Goal: Task Accomplishment & Management: Manage account settings

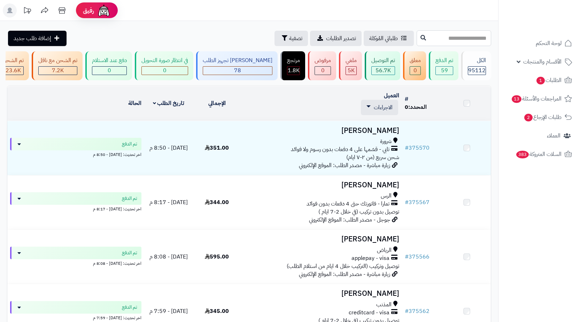
drag, startPoint x: 0, startPoint y: 0, endPoint x: 477, endPoint y: 37, distance: 478.1
click at [477, 37] on input "text" at bounding box center [454, 38] width 75 height 16
paste input "******"
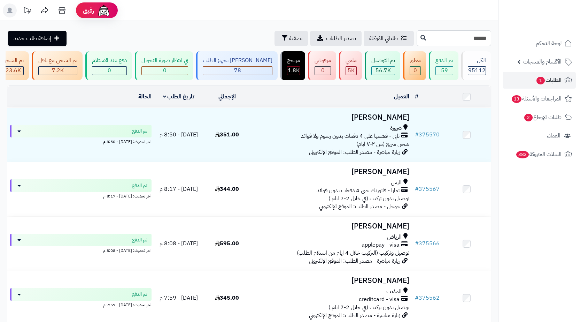
type input "******"
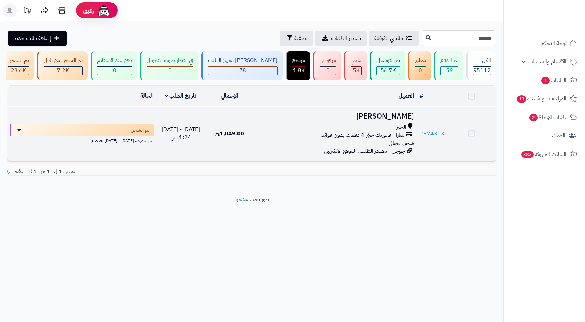
click at [352, 119] on h3 "راشد الرشيد" at bounding box center [335, 116] width 157 height 8
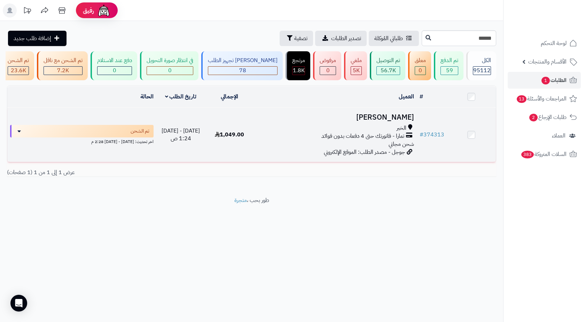
click at [273, 132] on div "الخبر" at bounding box center [335, 128] width 157 height 8
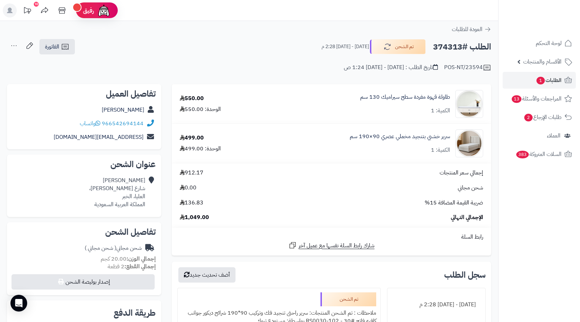
click at [459, 46] on h2 "الطلب #374313" at bounding box center [462, 47] width 58 height 14
copy h2 "374313"
drag, startPoint x: 385, startPoint y: 69, endPoint x: 365, endPoint y: 69, distance: 19.9
click at [365, 69] on div "تاريخ الطلب : الجمعة - ٥ سبتمبر ٢٠٢٥ - 1:24 ص" at bounding box center [391, 67] width 94 height 8
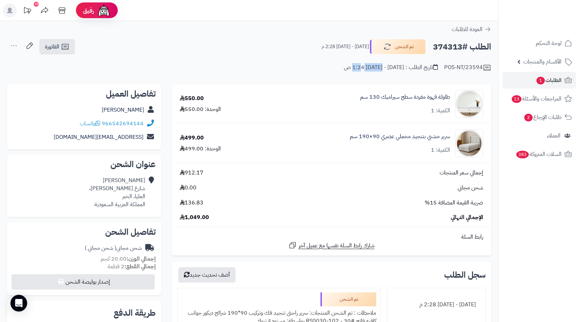
click at [376, 70] on div "تاريخ الطلب : الجمعة - ٥ سبتمبر ٢٠٢٥ - 1:24 ص" at bounding box center [391, 67] width 94 height 8
click at [377, 71] on div "تاريخ الطلب : الجمعة - ٥ سبتمبر ٢٠٢٥ - 1:24 ص" at bounding box center [391, 67] width 94 height 8
drag, startPoint x: 385, startPoint y: 70, endPoint x: 363, endPoint y: 70, distance: 22.0
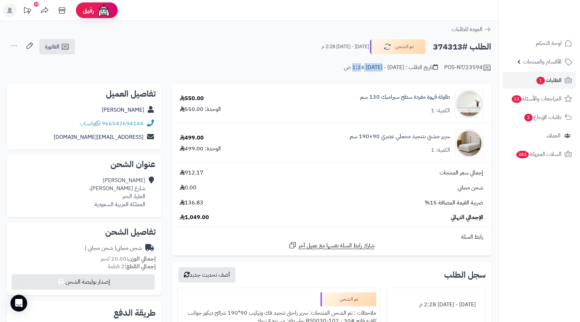
click at [363, 70] on div "تاريخ الطلب : الجمعة - ٥ سبتمبر ٢٠٢٥ - 1:24 ص" at bounding box center [391, 67] width 94 height 8
click at [541, 76] on span "الطلبات 1" at bounding box center [549, 80] width 26 height 10
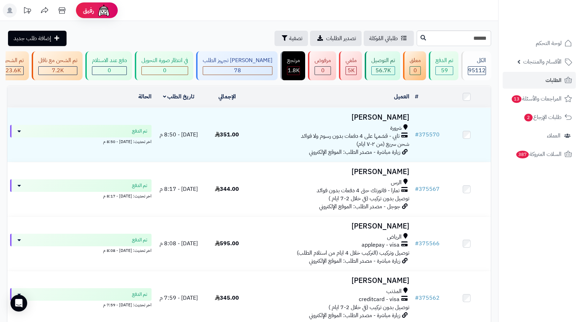
type input "******"
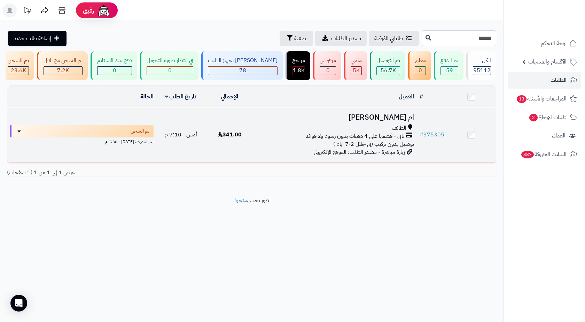
click at [378, 121] on h3 "ام [PERSON_NAME]" at bounding box center [335, 117] width 157 height 8
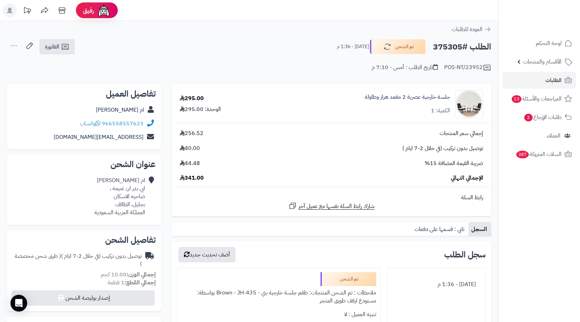
click at [452, 50] on h2 "الطلب #375305" at bounding box center [462, 47] width 58 height 14
copy h2 "375305"
click at [537, 80] on link "الطلبات" at bounding box center [539, 80] width 73 height 17
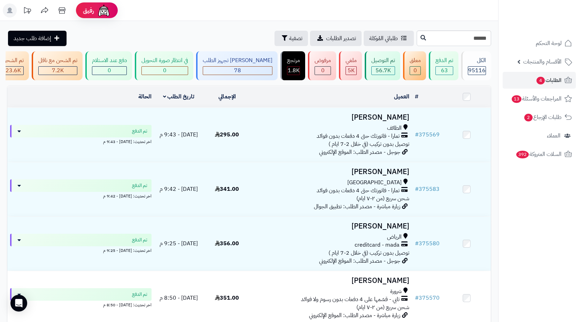
type input "******"
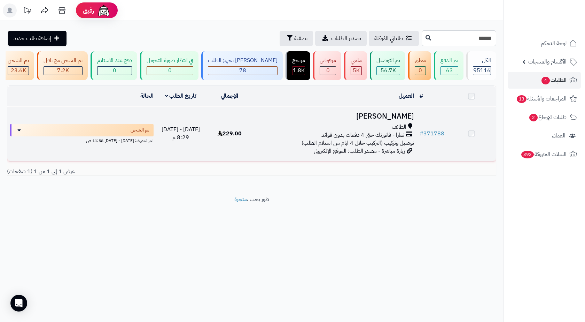
click at [382, 139] on span "تمارا - فاتورتك حتى 4 دفعات بدون فوائد" at bounding box center [363, 135] width 83 height 8
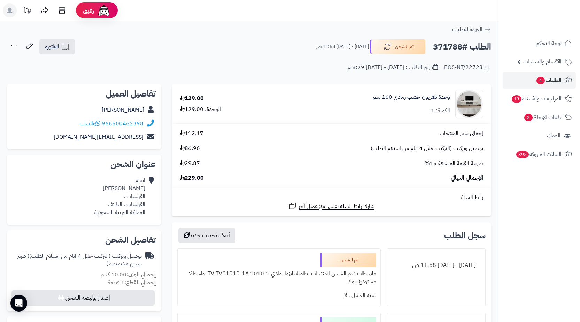
click at [450, 49] on h2 "الطلب #371788" at bounding box center [462, 47] width 58 height 14
copy h2 "371788"
click at [134, 204] on div "انعام القرشي القرشيات ، القرشيات ، الطائف المملكة العربية السعودية" at bounding box center [119, 196] width 51 height 40
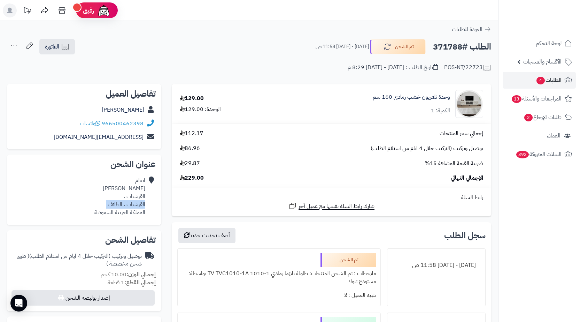
click at [134, 204] on div "انعام القرشي القرشيات ، القرشيات ، الطائف المملكة العربية السعودية" at bounding box center [119, 196] width 51 height 40
copy div "القرشيات ، الطائف"
click at [68, 52] on link "الفاتورة" at bounding box center [57, 46] width 36 height 15
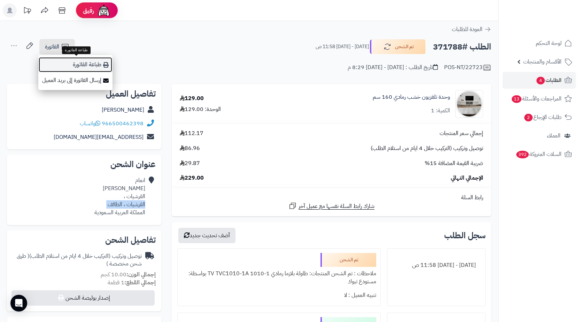
click at [100, 67] on link "طباعة الفاتورة" at bounding box center [75, 65] width 74 height 16
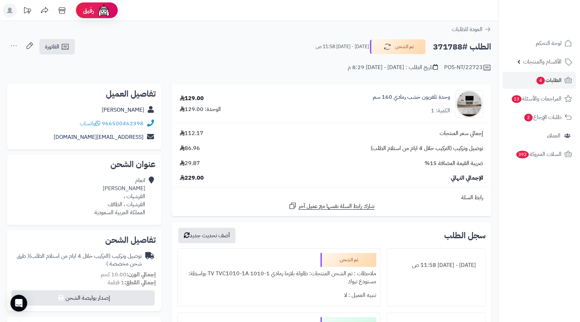
click at [450, 51] on h2 "الطلب #371788" at bounding box center [462, 47] width 58 height 14
copy h2 "371788"
click at [518, 82] on link "الطلبات 4" at bounding box center [539, 80] width 73 height 17
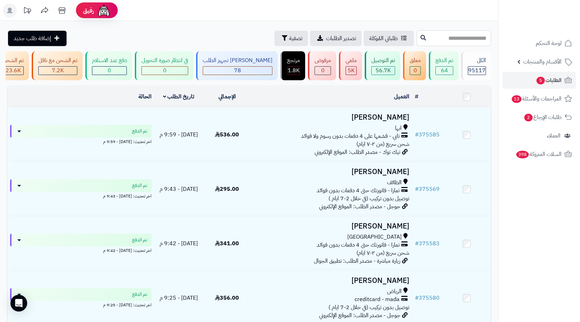
paste input "******"
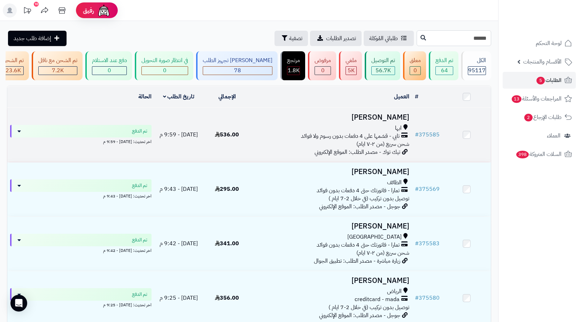
type input "******"
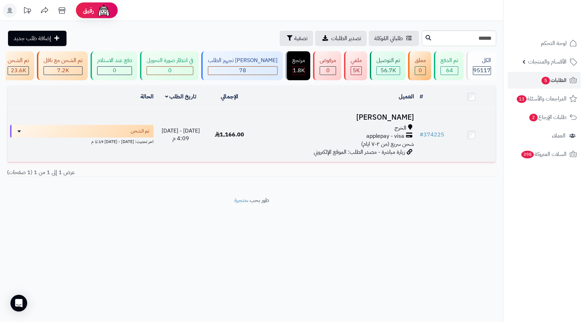
click at [365, 132] on div "الخرج" at bounding box center [335, 128] width 157 height 8
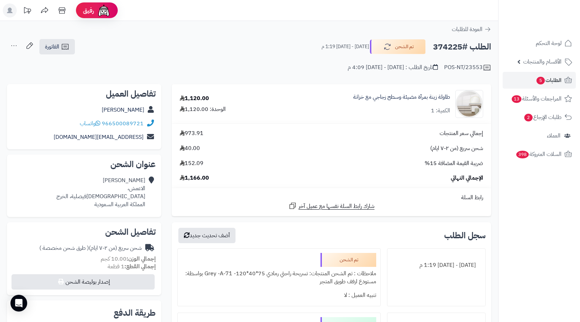
click at [119, 195] on div "[PERSON_NAME]، الفيصلية، الخرج المملكة العربية السعودية" at bounding box center [100, 192] width 89 height 32
click at [119, 195] on div "ابتهاج ناصر الاعمش، الفيصلية، الخرج المملكة العربية السعودية" at bounding box center [100, 192] width 89 height 32
copy div "الخرج"
click at [544, 82] on span "5" at bounding box center [541, 81] width 8 height 8
drag, startPoint x: 145, startPoint y: 124, endPoint x: 102, endPoint y: 126, distance: 43.6
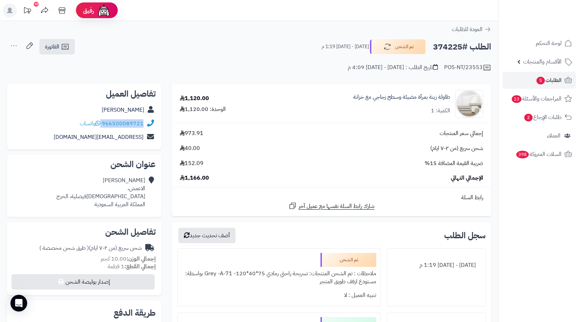
click at [102, 126] on div "966500089721 واتساب" at bounding box center [84, 124] width 143 height 14
click at [455, 49] on h2 "الطلب #374225" at bounding box center [462, 47] width 58 height 14
copy h2 "374225"
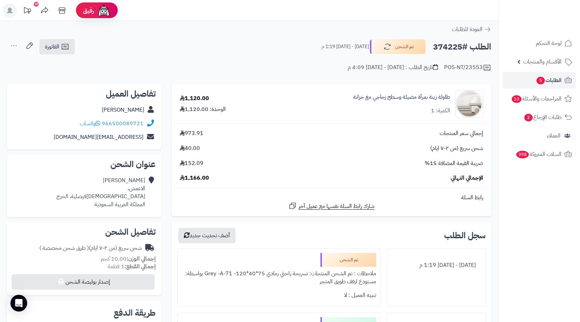
click at [122, 196] on div "ابتهاج ناصر الاعمش، الفيصلية، الخرج المملكة العربية السعودية" at bounding box center [100, 192] width 89 height 32
copy div "الخرج"
click at [55, 54] on link "الفاتورة" at bounding box center [57, 46] width 36 height 15
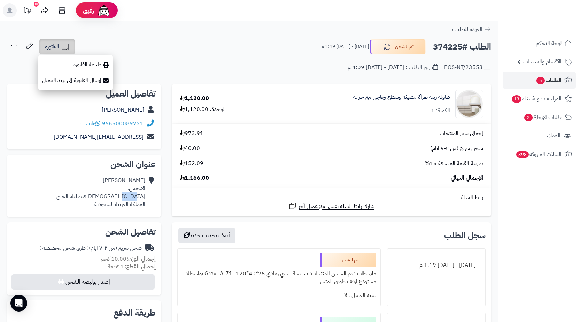
click at [57, 52] on link "الفاتورة" at bounding box center [57, 46] width 36 height 15
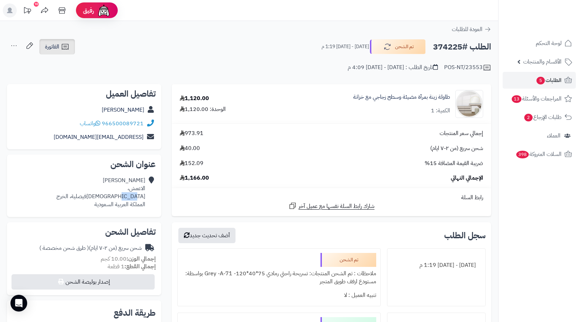
click at [68, 49] on icon at bounding box center [65, 47] width 7 height 6
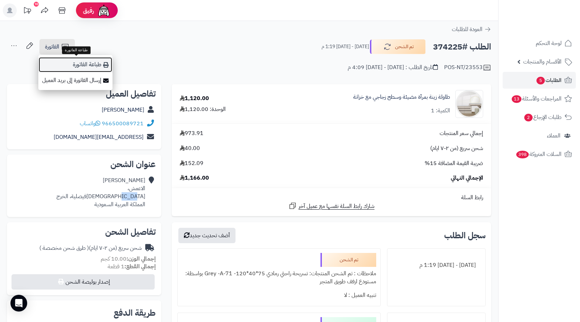
click at [72, 62] on link "طباعة الفاتورة" at bounding box center [75, 65] width 74 height 16
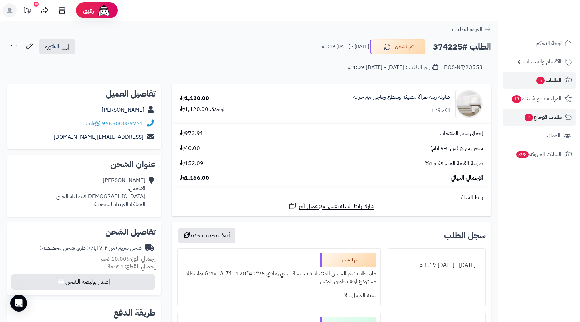
drag, startPoint x: 532, startPoint y: 107, endPoint x: 531, endPoint y: 113, distance: 5.7
click at [532, 108] on ul "لوحة التحكم الأقسام والمنتجات المنتجات الأقسام الماركات مواصفات المنتجات مواصفا…" at bounding box center [540, 99] width 82 height 128
click at [531, 116] on span "2" at bounding box center [529, 118] width 8 height 8
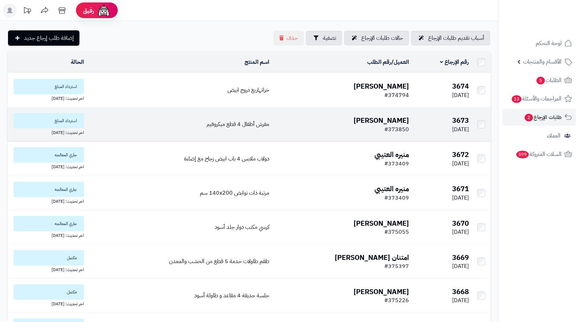
click at [195, 123] on td "مفرش أطفال 4 قطع ميكروفيبر" at bounding box center [179, 124] width 185 height 34
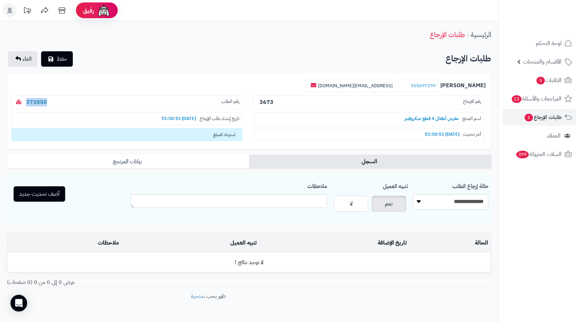
drag, startPoint x: 62, startPoint y: 102, endPoint x: 26, endPoint y: 102, distance: 36.6
click at [26, 102] on p "رقم الطلب 373850" at bounding box center [126, 102] width 231 height 14
copy link "373850"
click at [440, 203] on select "**********" at bounding box center [451, 202] width 76 height 16
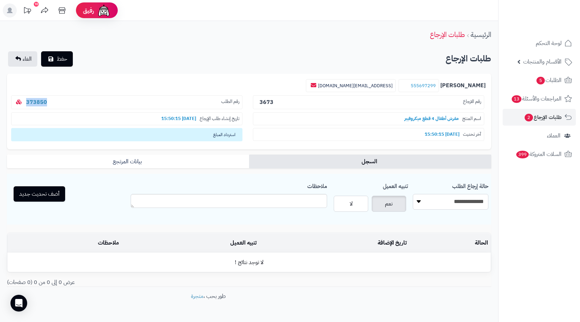
select select "*"
click at [413, 194] on select "**********" at bounding box center [451, 202] width 76 height 16
click at [60, 193] on button "أضف تحديث جديد" at bounding box center [40, 193] width 52 height 15
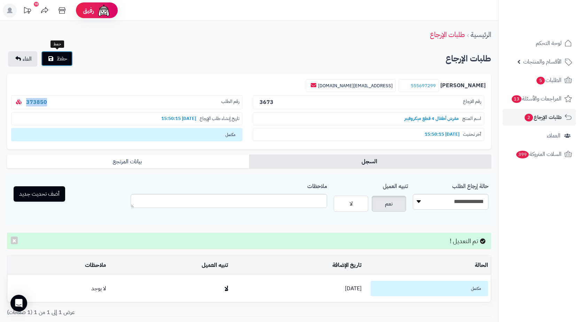
click at [61, 64] on button "حفظ" at bounding box center [57, 58] width 32 height 15
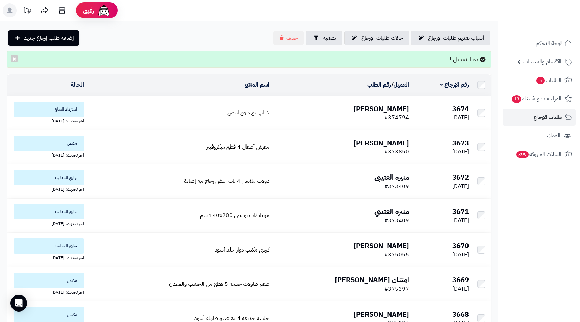
click at [206, 117] on td "خزانهاربع دروج ابيض" at bounding box center [179, 113] width 185 height 34
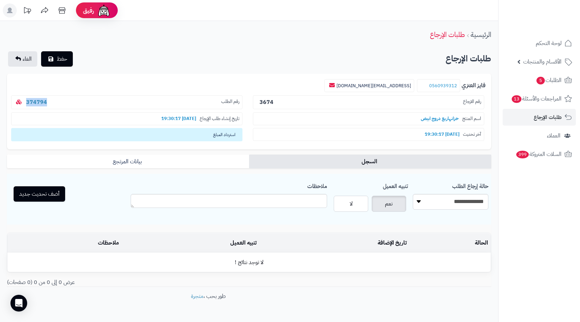
drag, startPoint x: 34, startPoint y: 102, endPoint x: 25, endPoint y: 101, distance: 9.1
click at [26, 102] on p "رقم الطلب 374794" at bounding box center [126, 102] width 231 height 14
copy link "374794"
click at [460, 208] on select "**********" at bounding box center [451, 202] width 76 height 16
select select "*"
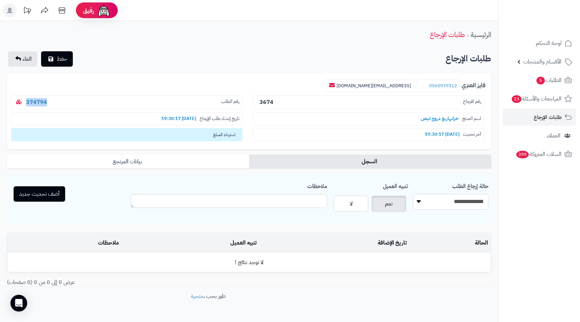
click at [413, 194] on select "**********" at bounding box center [451, 202] width 76 height 16
click at [43, 197] on button "أضف تحديث جديد" at bounding box center [40, 193] width 52 height 15
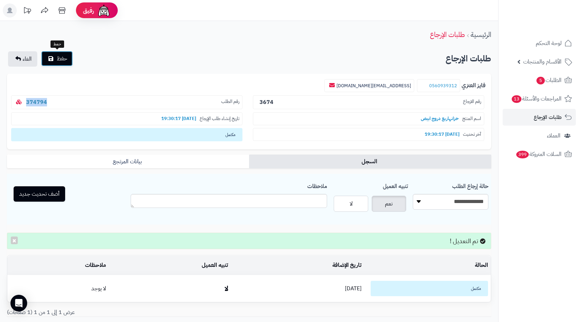
click at [62, 58] on span "حفظ" at bounding box center [62, 58] width 10 height 8
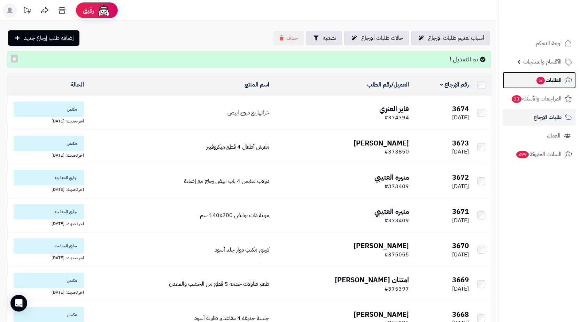
click at [545, 82] on span "الطلبات 5" at bounding box center [549, 80] width 26 height 10
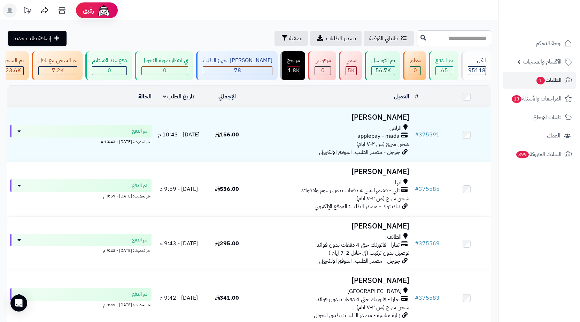
click at [483, 41] on input "text" at bounding box center [454, 38] width 75 height 16
paste input "******"
type input "******"
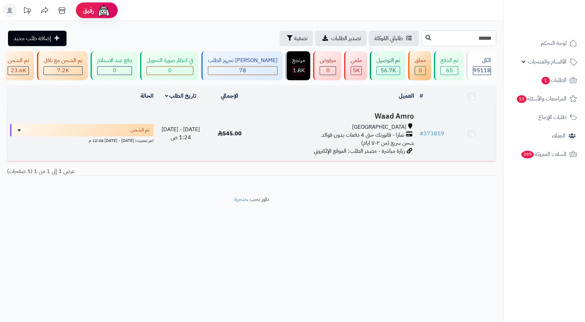
click at [322, 131] on div "[GEOGRAPHIC_DATA]" at bounding box center [335, 127] width 157 height 8
